Goal: Transaction & Acquisition: Book appointment/travel/reservation

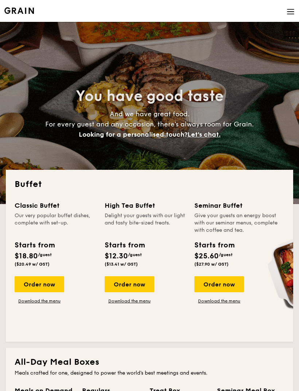
select select
click at [46, 280] on div "Order now" at bounding box center [40, 284] width 50 height 16
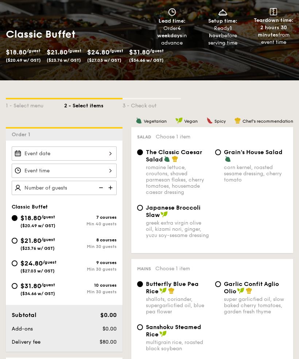
click at [38, 157] on div at bounding box center [64, 154] width 105 height 14
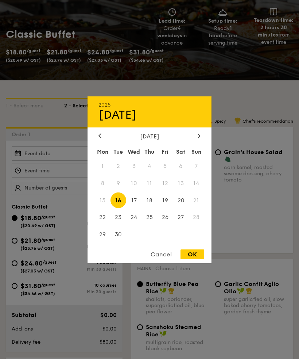
click at [197, 139] on div at bounding box center [199, 135] width 7 height 7
click at [136, 208] on span "15" at bounding box center [134, 200] width 16 height 16
click at [198, 259] on div "OK" at bounding box center [193, 254] width 24 height 10
type input "[DATE]"
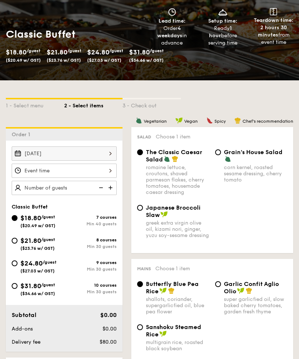
click at [27, 168] on div at bounding box center [64, 170] width 105 height 14
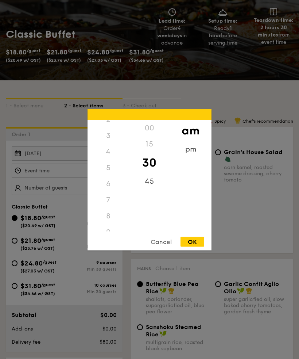
scroll to position [40, 0]
click at [104, 176] on div "5" at bounding box center [108, 168] width 41 height 16
click at [108, 176] on div "5" at bounding box center [108, 168] width 41 height 16
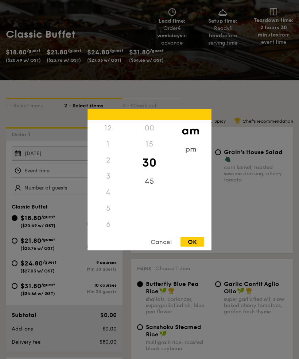
click at [105, 216] on div "5" at bounding box center [108, 208] width 41 height 16
click at [104, 200] on div "4" at bounding box center [108, 192] width 41 height 16
click at [106, 216] on div "5" at bounding box center [108, 208] width 41 height 16
click at [105, 194] on div "9" at bounding box center [108, 186] width 41 height 16
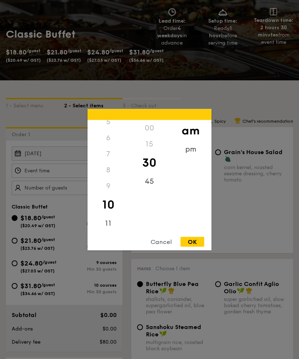
click at [105, 194] on div "9" at bounding box center [108, 186] width 41 height 16
click at [101, 178] on div "8" at bounding box center [108, 170] width 41 height 16
click at [101, 162] on div "7" at bounding box center [108, 154] width 41 height 16
click at [99, 162] on div "7" at bounding box center [108, 154] width 41 height 16
click at [195, 157] on div "pm" at bounding box center [190, 149] width 41 height 16
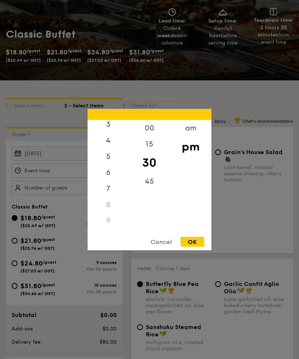
scroll to position [51, 0]
click at [101, 165] on div "5" at bounding box center [108, 157] width 41 height 16
click at [197, 246] on div "OK" at bounding box center [193, 241] width 24 height 10
type input "5:30PM"
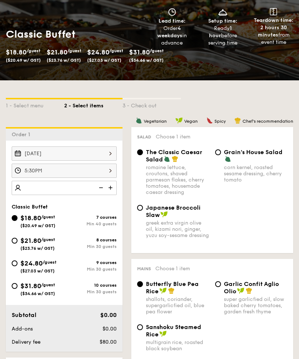
scroll to position [78, 0]
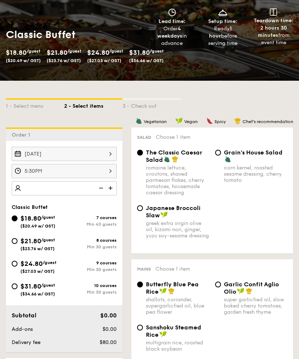
click at [108, 189] on img at bounding box center [111, 188] width 11 height 14
click at [272, 233] on div "Japanese Broccoli Slaw greek extra virgin olive oil, kizami nori, ginger, yuzu …" at bounding box center [212, 225] width 156 height 43
type input "4"
type input "3"
click at [13, 264] on input "$24.80 /guest ($27.03 w/ GST) 9 courses Min 30 guests" at bounding box center [15, 263] width 6 height 6
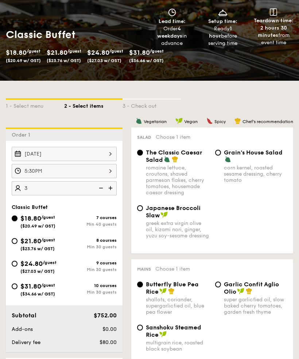
radio input "true"
type input "40 guests"
radio input "true"
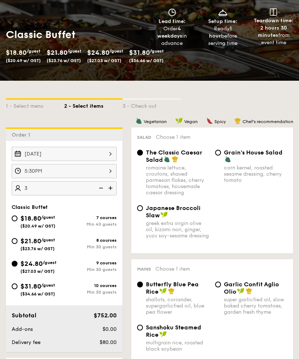
radio input "true"
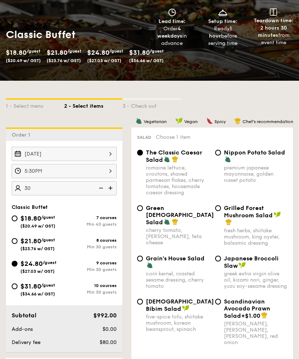
type input "30"
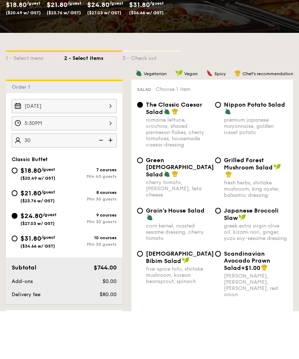
click at [267, 270] on div "greek extra virgin olive oil, kizami nori, ginger, yuzu soy-sesame dressing" at bounding box center [255, 279] width 63 height 19
click at [221, 255] on input "Japanese Broccoli Slaw greek extra virgin olive oil, kizami nori, ginger, yuzu …" at bounding box center [218, 258] width 6 height 6
radio input "true"
type input "30 guests"
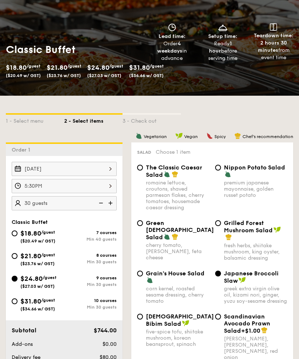
scroll to position [63, 0]
click at [209, 225] on span "Green Goddess Salad" at bounding box center [180, 229] width 68 height 21
click at [143, 225] on input "Green Goddess Salad cherry tomato, dill, feta cheese" at bounding box center [140, 223] width 6 height 6
radio input "true"
click at [220, 225] on input "Grilled Forest Mushroom Salad fresh herbs, shiitake mushroom, king oyster, bals…" at bounding box center [218, 223] width 6 height 6
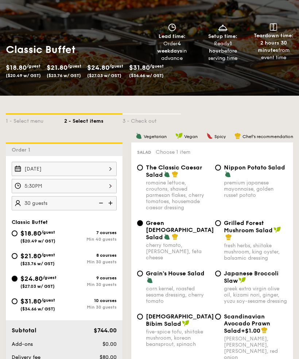
radio input "true"
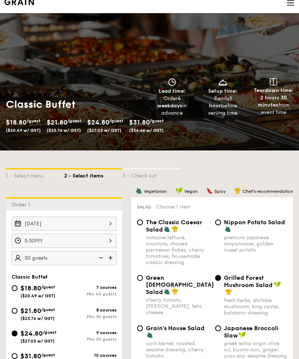
scroll to position [0, 0]
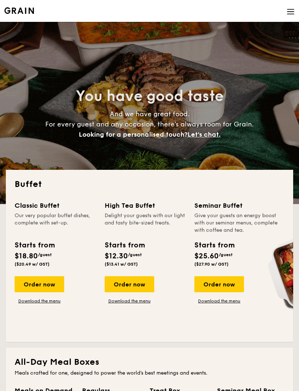
select select
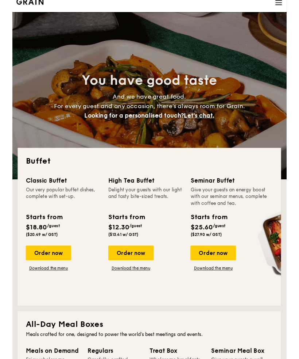
scroll to position [9, 0]
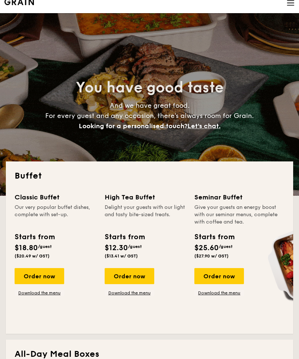
click at [24, 294] on link "Download the menu" at bounding box center [40, 293] width 50 height 6
